Goal: Navigation & Orientation: Find specific page/section

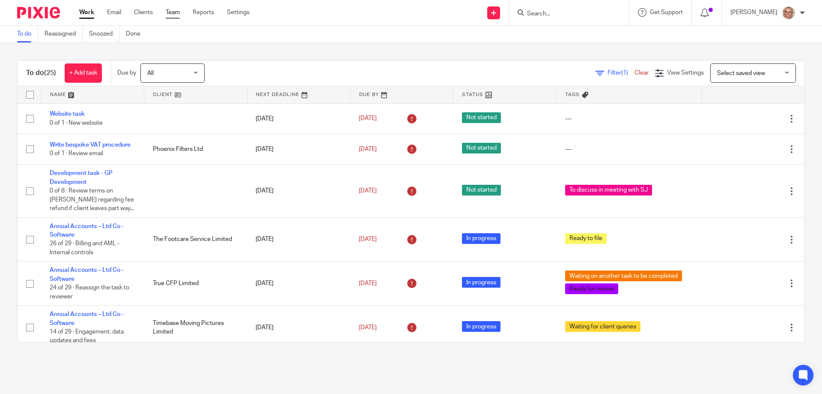
click at [169, 13] on link "Team" at bounding box center [173, 12] width 14 height 9
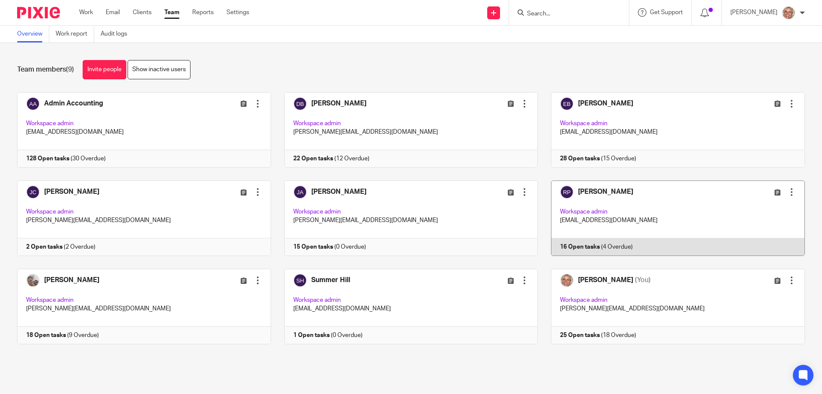
click at [637, 200] on link at bounding box center [671, 217] width 267 height 75
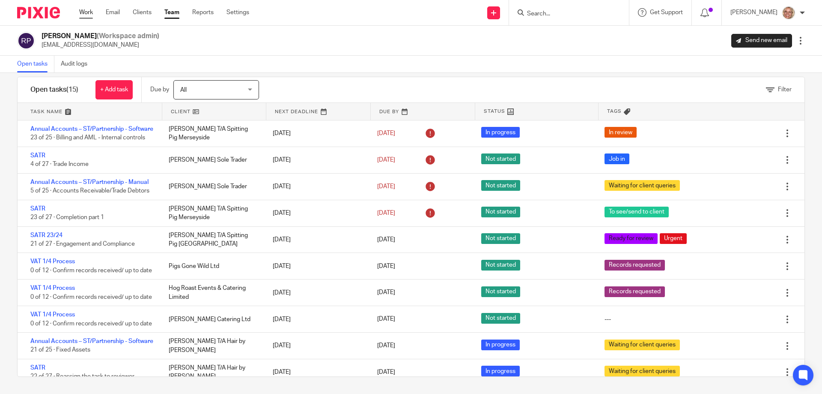
click at [90, 13] on link "Work" at bounding box center [86, 12] width 14 height 9
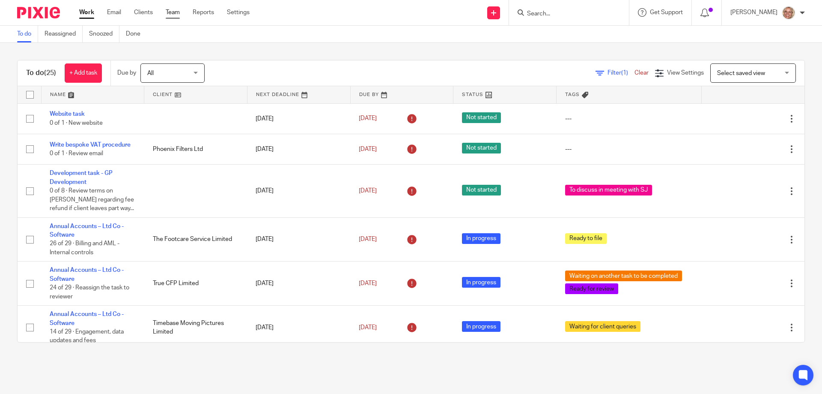
click at [176, 13] on link "Team" at bounding box center [173, 12] width 14 height 9
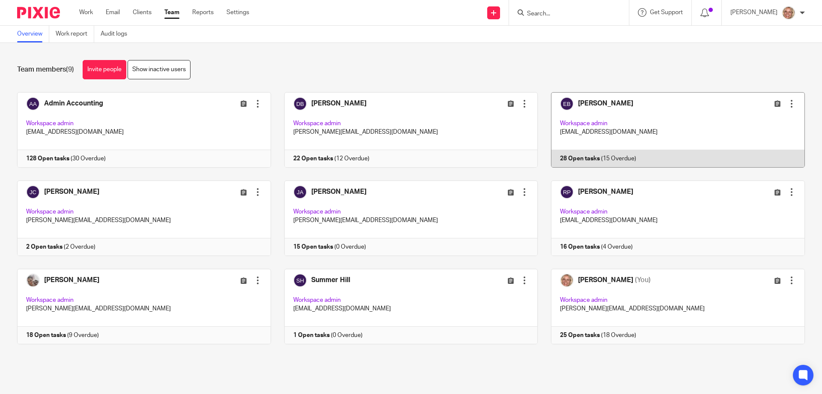
click at [681, 122] on link at bounding box center [671, 129] width 267 height 75
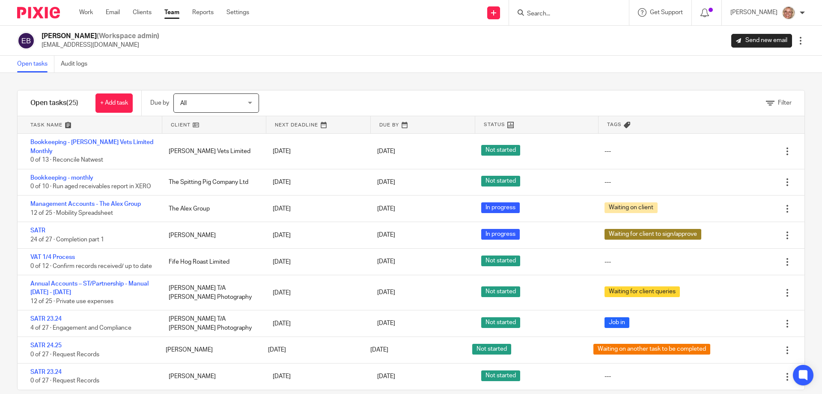
scroll to position [13, 0]
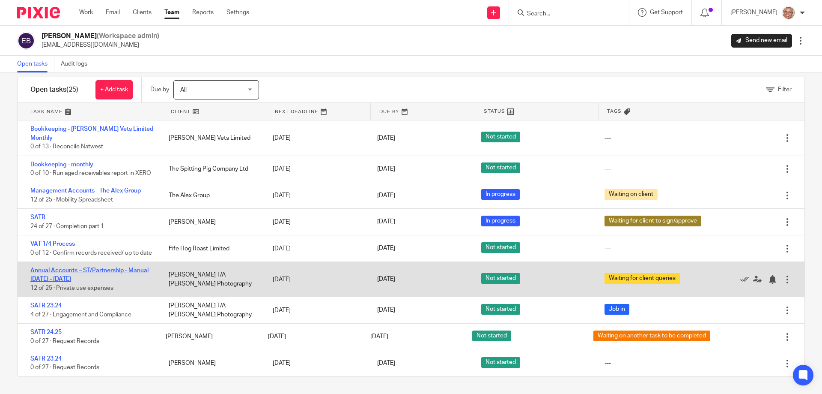
click at [122, 270] on link "Annual Accounts – ST/Partnership - Manual [DATE] - [DATE]" at bounding box center [89, 274] width 118 height 15
